Goal: Information Seeking & Learning: Learn about a topic

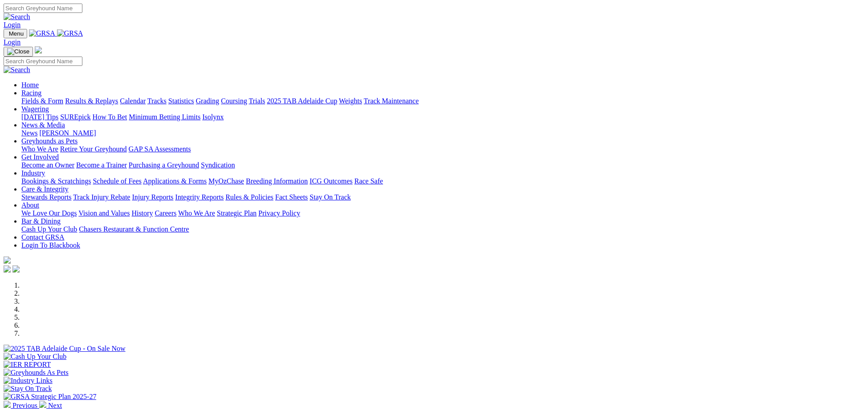
scroll to position [303, 0]
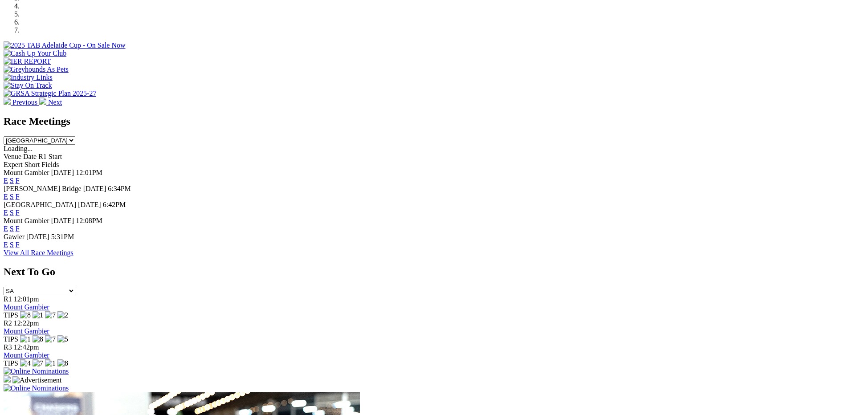
click at [20, 193] on link "F" at bounding box center [18, 197] width 4 height 8
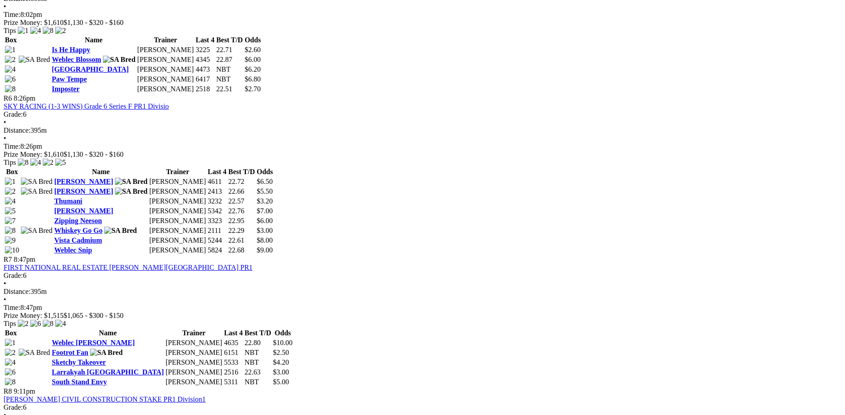
scroll to position [1061, 0]
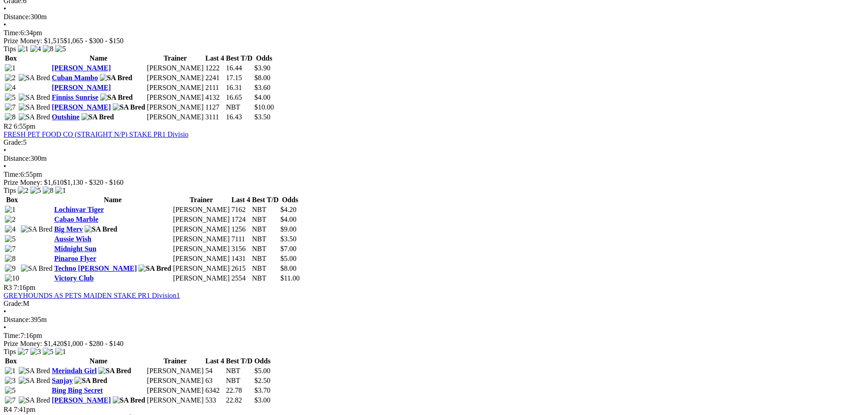
scroll to position [525, 0]
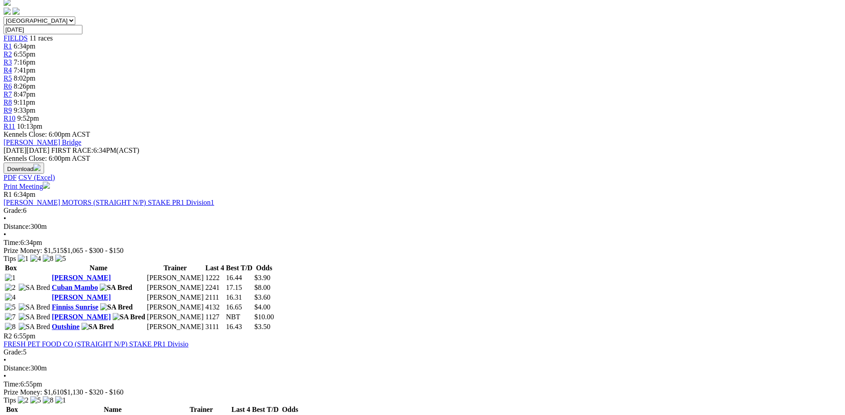
scroll to position [282, 0]
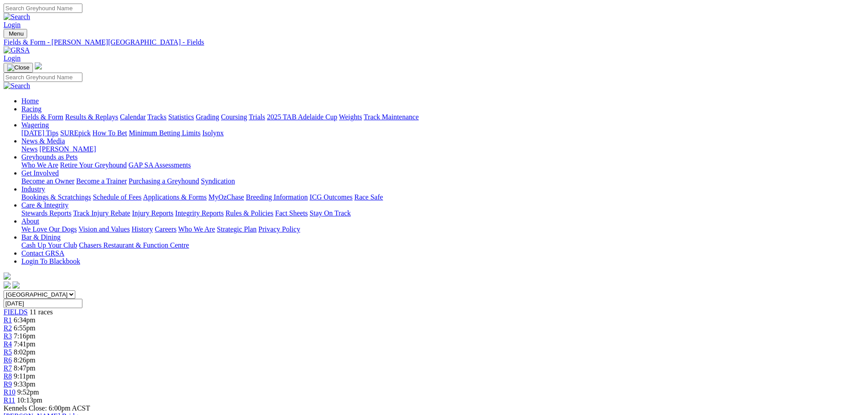
click at [224, 209] on link "Integrity Reports" at bounding box center [199, 213] width 49 height 8
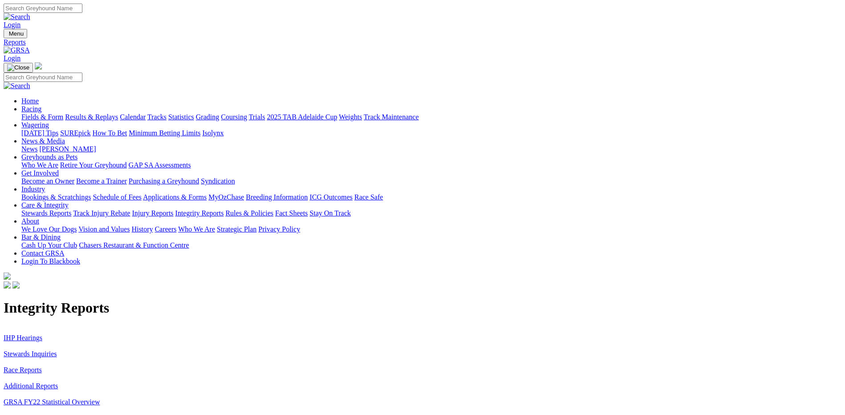
click at [57, 350] on link "Stewards Inquiries" at bounding box center [30, 354] width 53 height 8
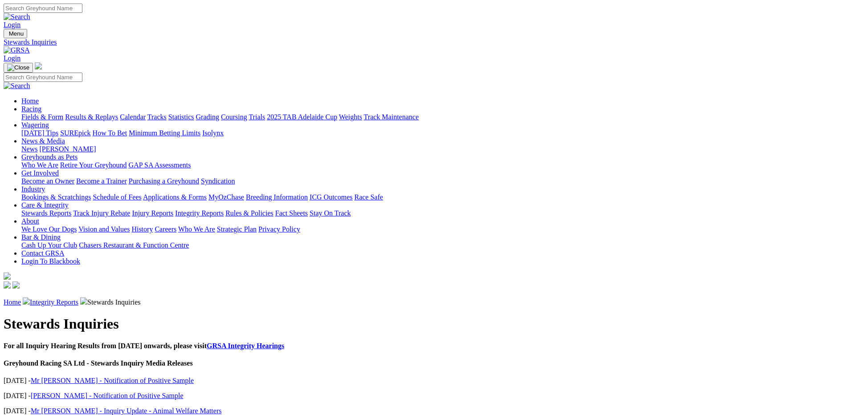
click at [78, 298] on link "Integrity Reports" at bounding box center [54, 302] width 49 height 8
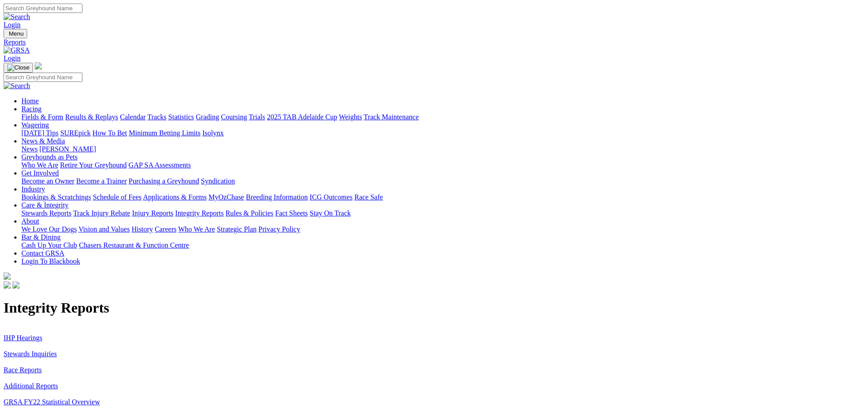
click at [42, 334] on link "IHP Hearings" at bounding box center [23, 338] width 39 height 8
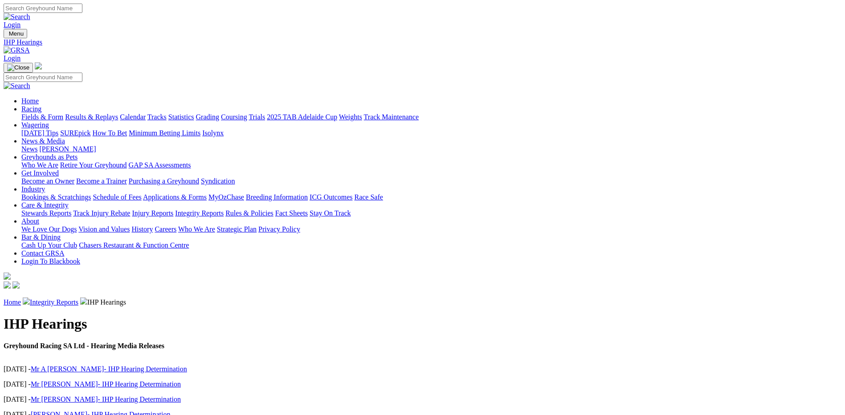
click at [173, 209] on link "Injury Reports" at bounding box center [152, 213] width 41 height 8
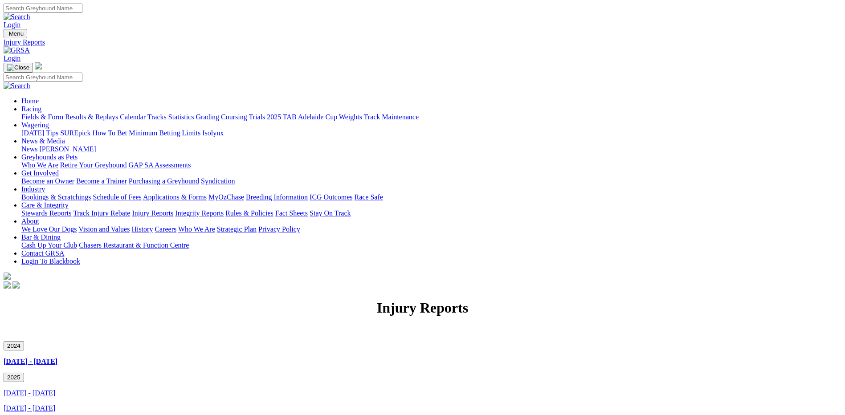
click at [55, 389] on link "January 2025 - March 2025" at bounding box center [30, 393] width 52 height 8
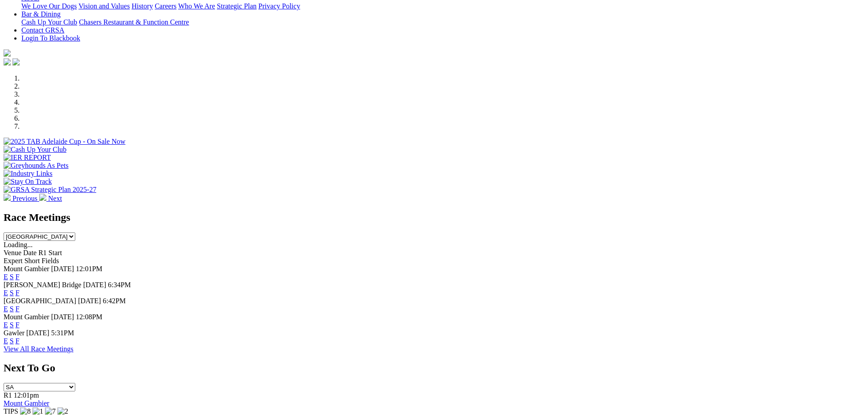
scroll to position [217, 0]
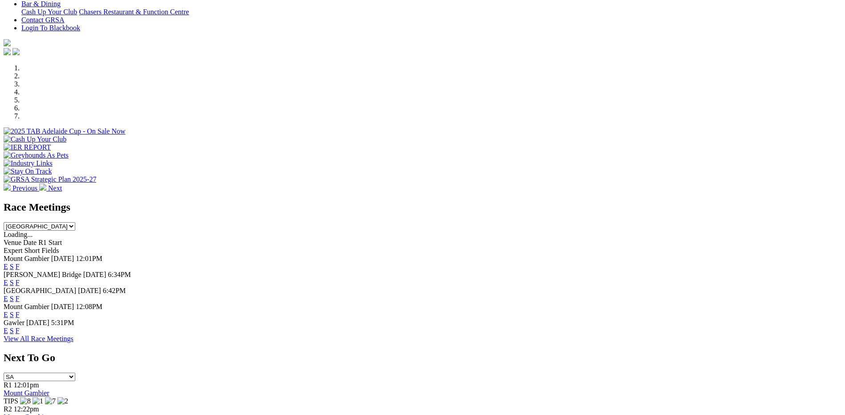
click at [20, 279] on link "F" at bounding box center [18, 283] width 4 height 8
